Goal: Find specific page/section: Find specific page/section

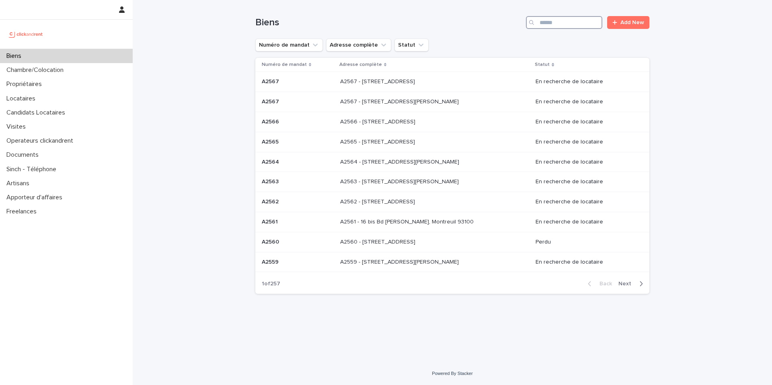
click at [568, 23] on input "Search" at bounding box center [564, 22] width 76 height 13
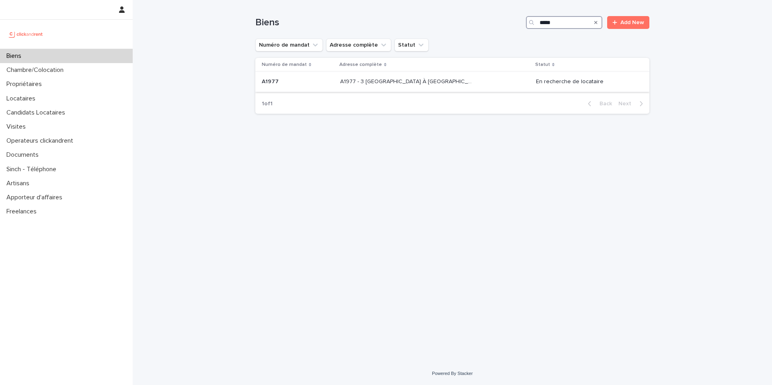
type input "*****"
click at [478, 90] on td "A1977 - 3 [GEOGRAPHIC_DATA] À [GEOGRAPHIC_DATA], Évry-Courcouronnes 91080 A1977…" at bounding box center [435, 82] width 196 height 20
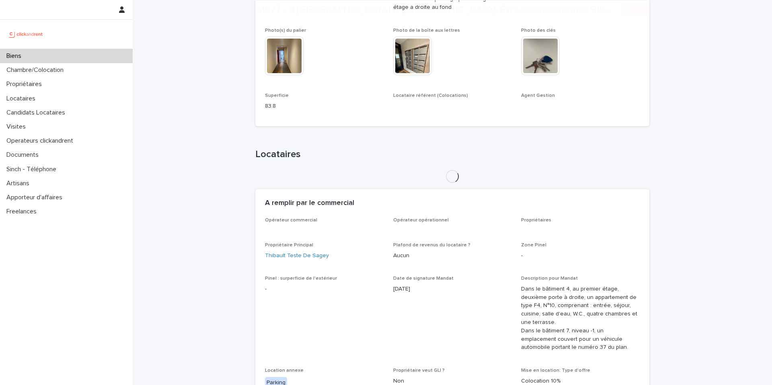
scroll to position [368, 0]
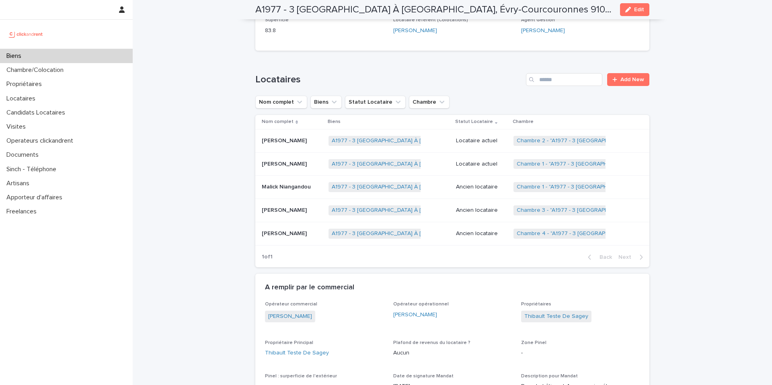
click at [306, 182] on p "Malick Niangandou" at bounding box center [287, 186] width 51 height 8
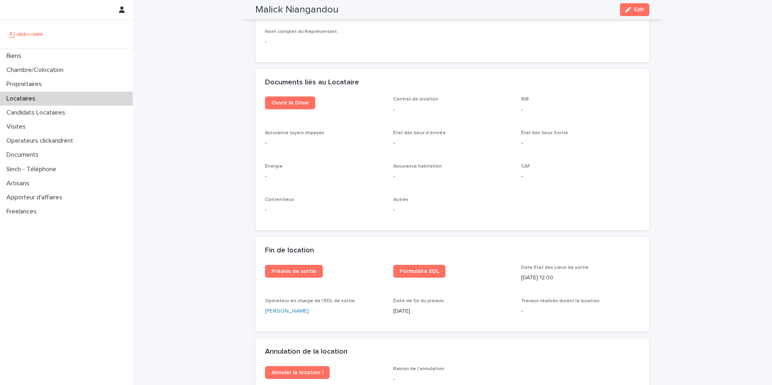
scroll to position [715, 0]
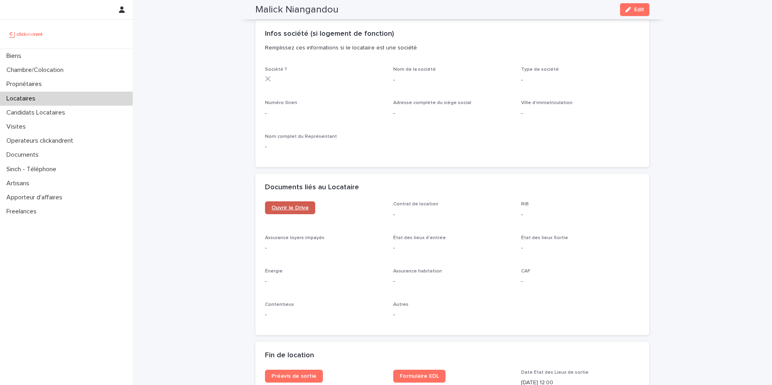
click at [288, 212] on link "Ouvrir le Drive" at bounding box center [290, 207] width 50 height 13
